Goal: Task Accomplishment & Management: Manage account settings

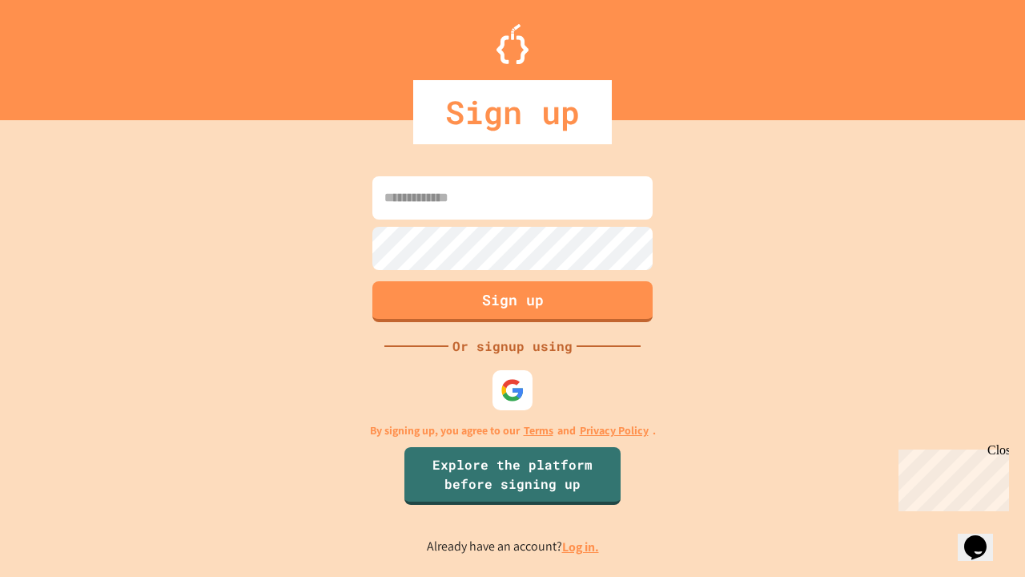
click at [581, 546] on link "Log in." at bounding box center [580, 546] width 37 height 17
